Goal: Information Seeking & Learning: Learn about a topic

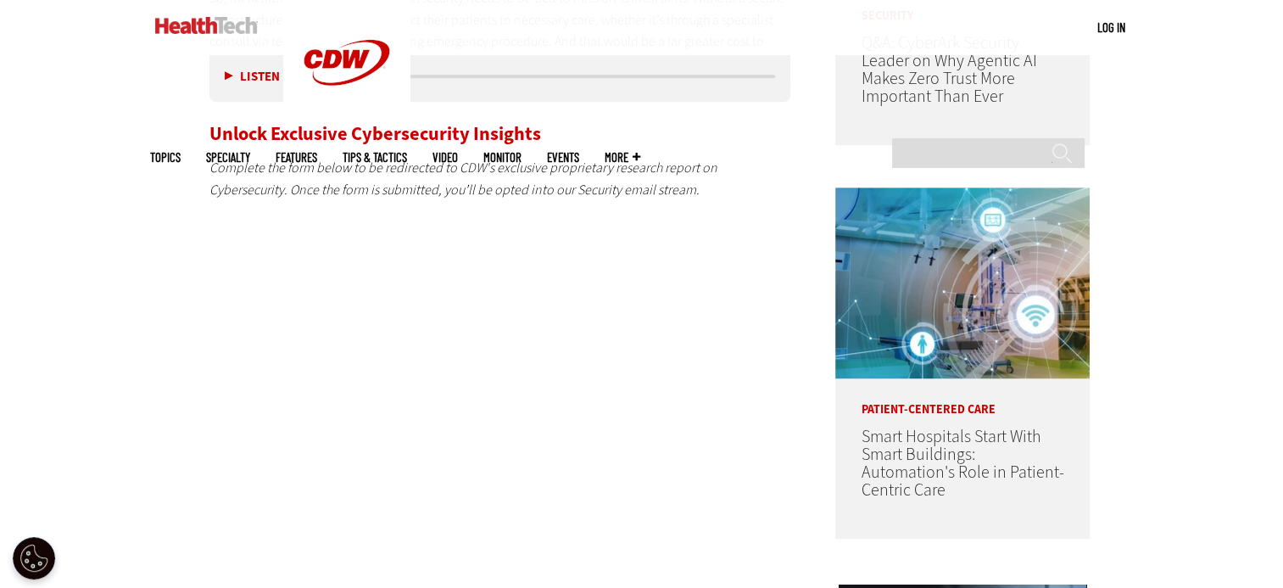
scroll to position [1221, 0]
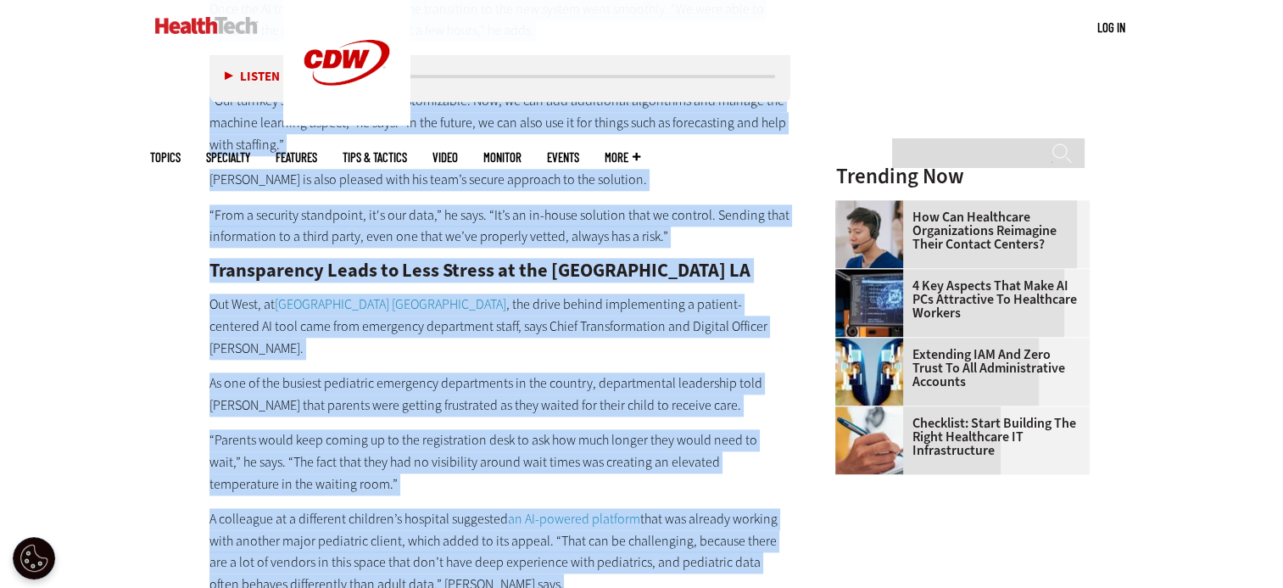
scroll to position [1988, 0]
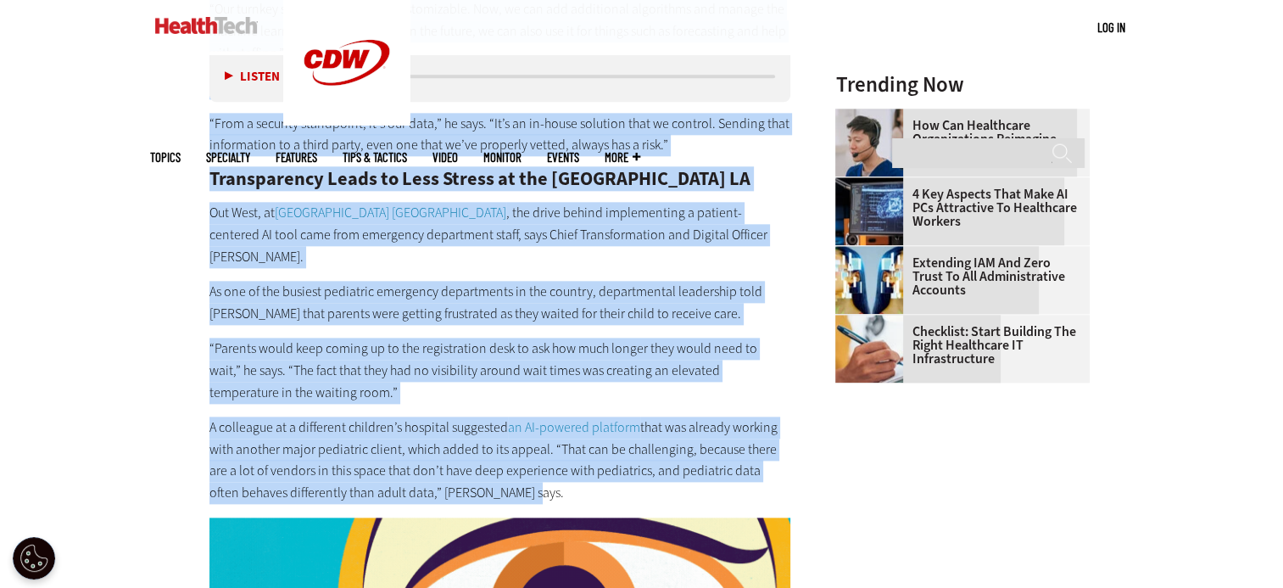
drag, startPoint x: 210, startPoint y: 295, endPoint x: 512, endPoint y: 473, distance: 351.3
copy div "A Wait-Time Predictor at Richmond University Medical Center On New York’s State…"
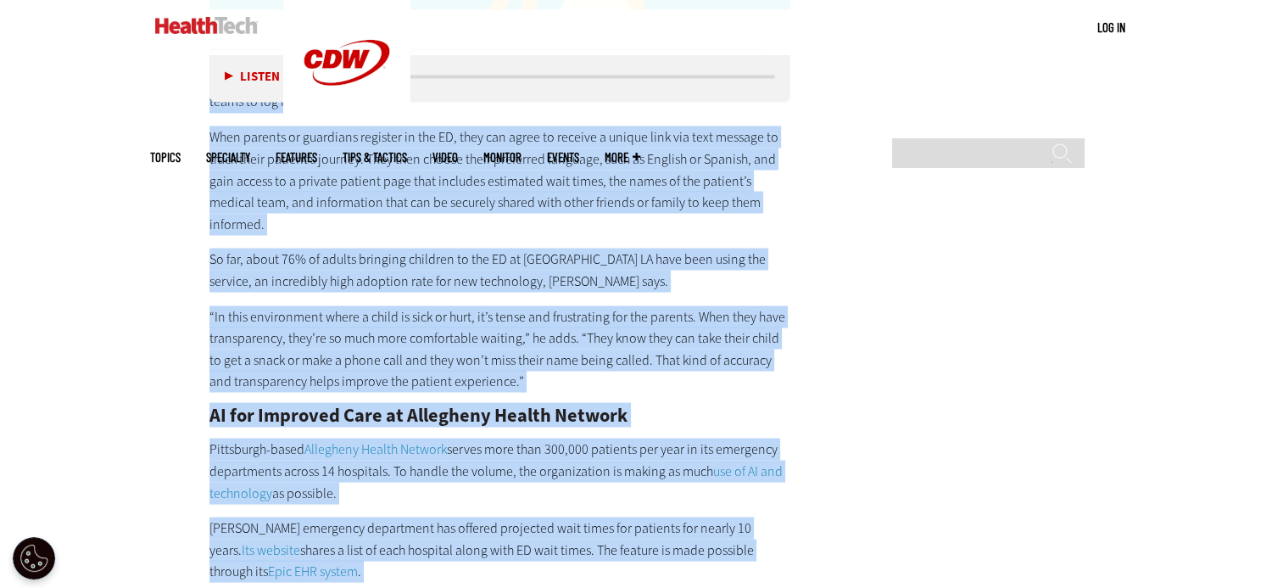
scroll to position [3342, 0]
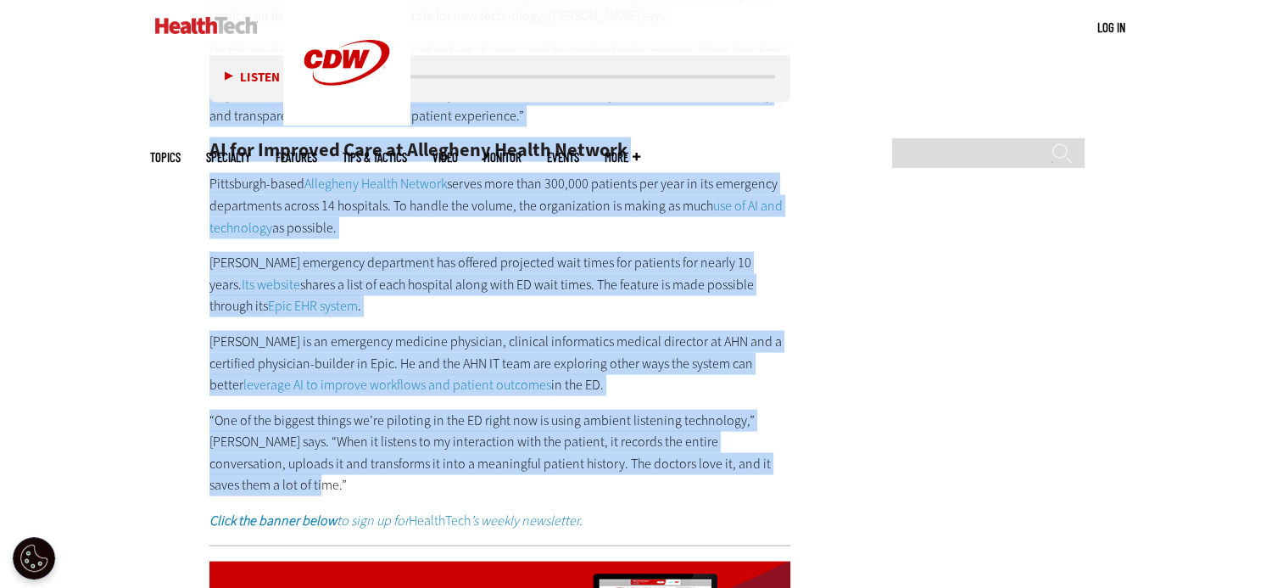
drag, startPoint x: 209, startPoint y: 239, endPoint x: 740, endPoint y: 436, distance: 566.3
click at [740, 436] on div "After he and his team vetted the solution, its implementation was fairly easy b…" at bounding box center [501, 139] width 582 height 785
copy div "After he and his team vetted the solution, its implementation was fairly easy b…"
